Goal: Check status: Check status

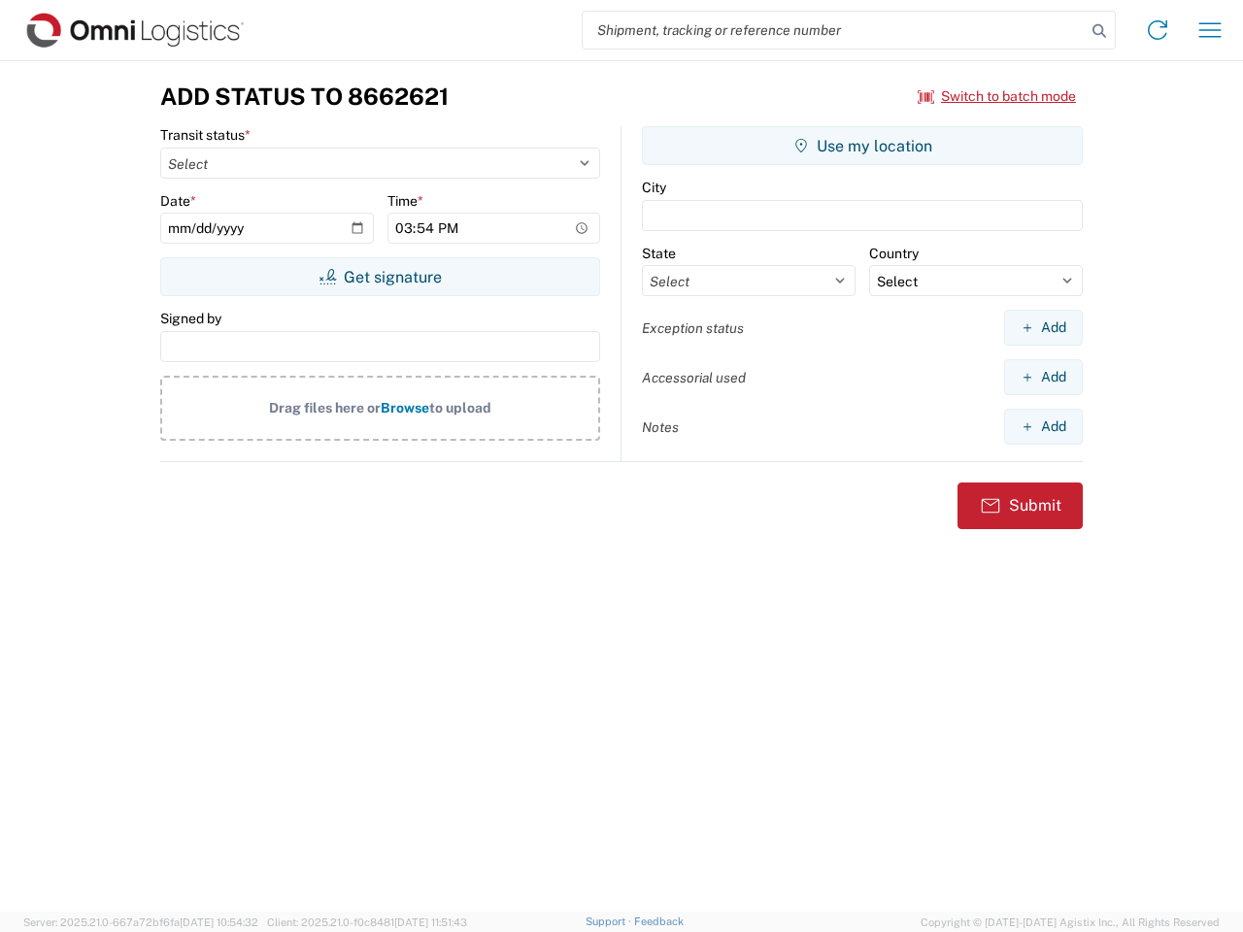
click at [834, 30] on input "search" at bounding box center [833, 30] width 503 height 37
click at [1099, 31] on icon at bounding box center [1098, 30] width 27 height 27
click at [1157, 30] on icon at bounding box center [1157, 30] width 31 height 31
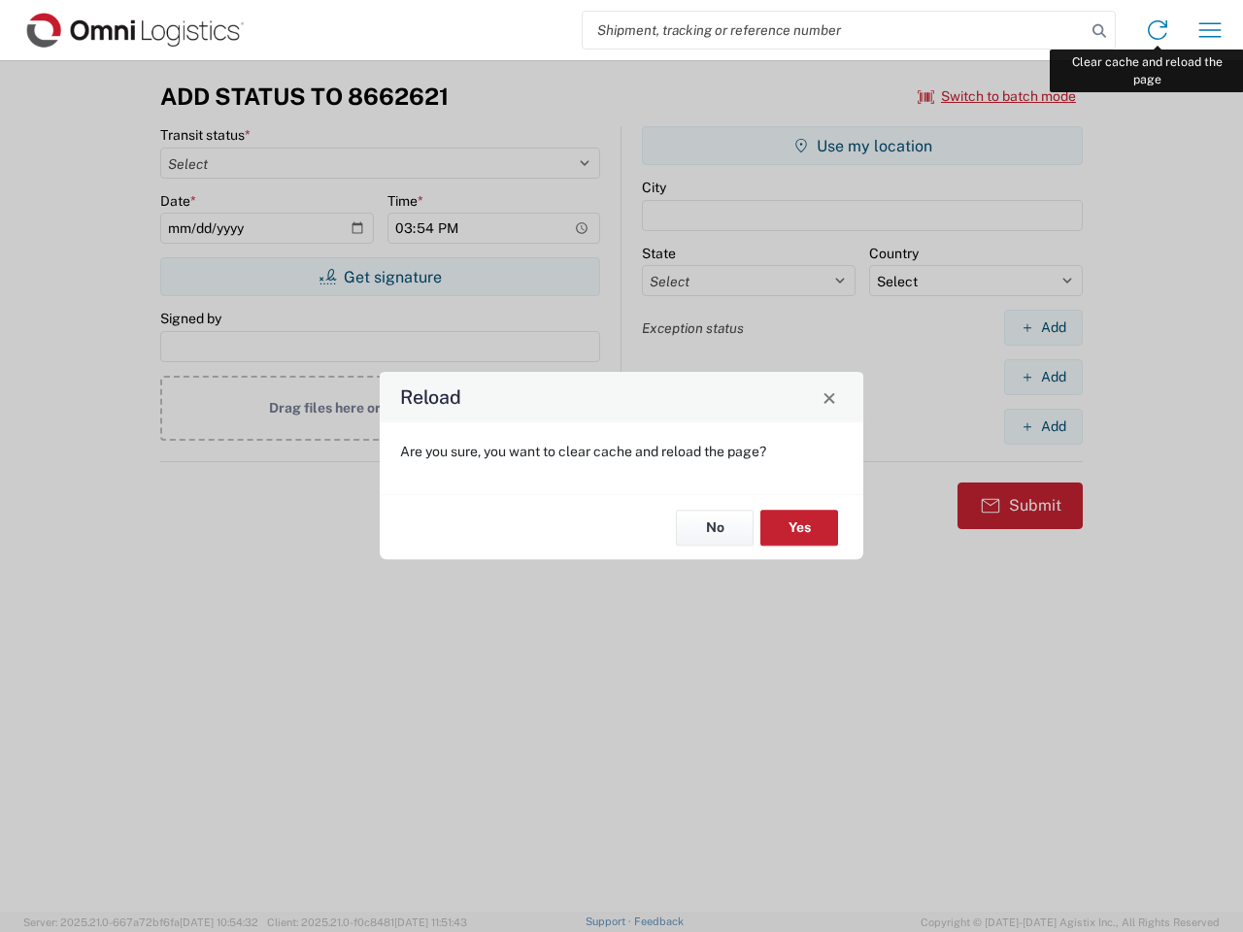
click at [1210, 30] on div "Reload Are you sure, you want to clear cache and reload the page? No Yes" at bounding box center [621, 466] width 1243 height 932
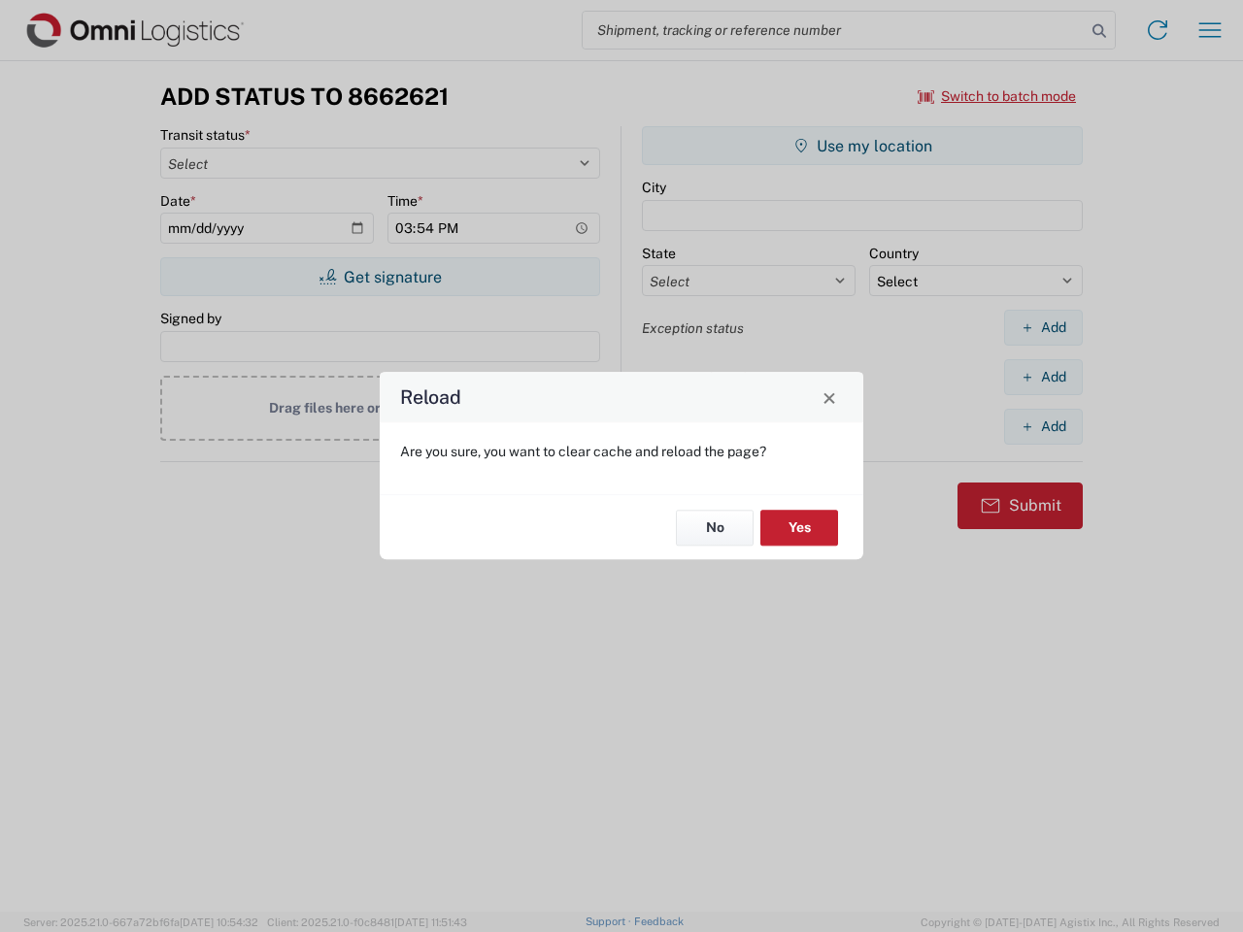
click at [997, 96] on div "Reload Are you sure, you want to clear cache and reload the page? No Yes" at bounding box center [621, 466] width 1243 height 932
click at [380, 277] on div "Reload Are you sure, you want to clear cache and reload the page? No Yes" at bounding box center [621, 466] width 1243 height 932
click at [862, 146] on div "Reload Are you sure, you want to clear cache and reload the page? No Yes" at bounding box center [621, 466] width 1243 height 932
click at [1043, 327] on div "Reload Are you sure, you want to clear cache and reload the page? No Yes" at bounding box center [621, 466] width 1243 height 932
click at [1043, 377] on div "Reload Are you sure, you want to clear cache and reload the page? No Yes" at bounding box center [621, 466] width 1243 height 932
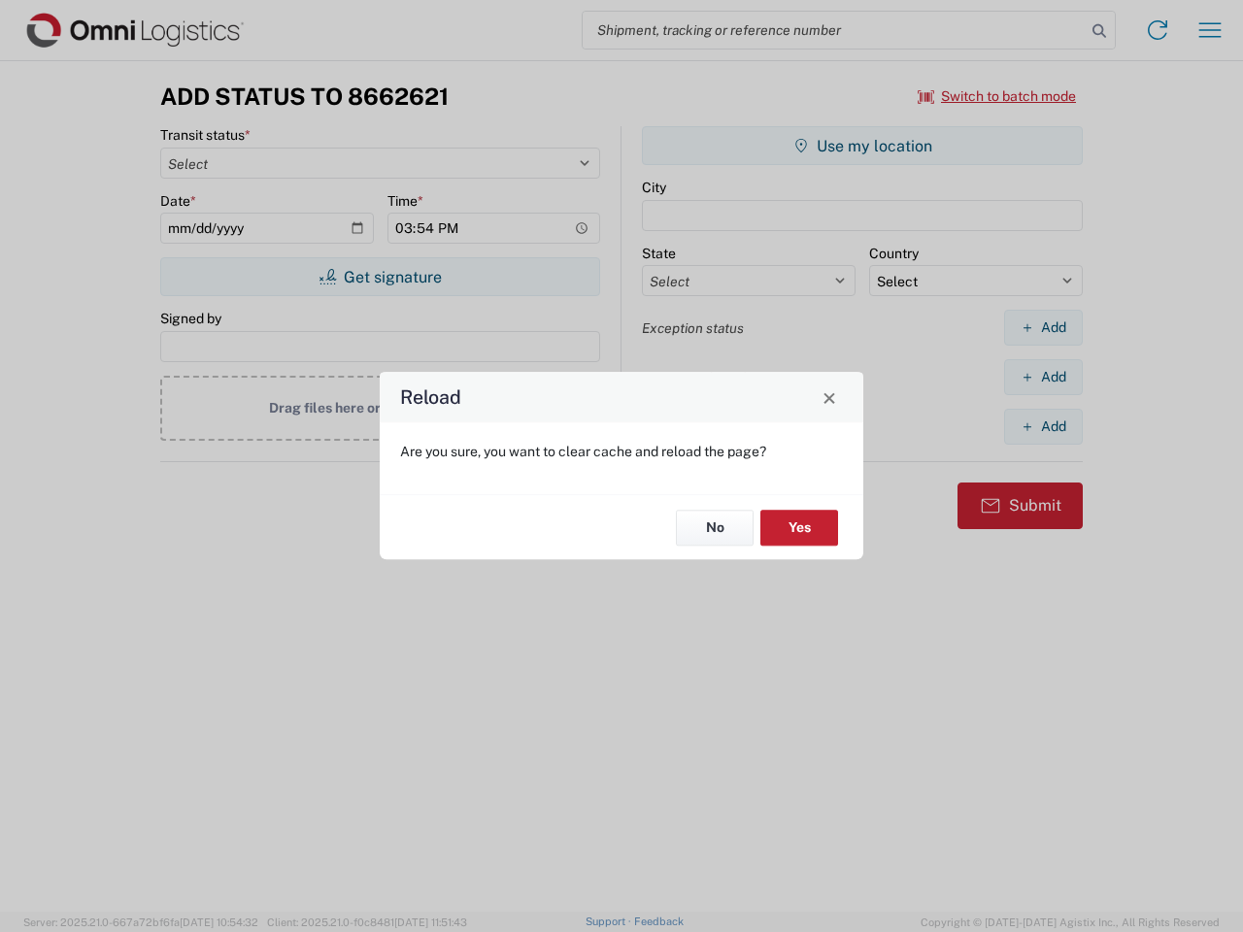
click at [1043, 426] on div "Reload Are you sure, you want to clear cache and reload the page? No Yes" at bounding box center [621, 466] width 1243 height 932
